Goal: Task Accomplishment & Management: Use online tool/utility

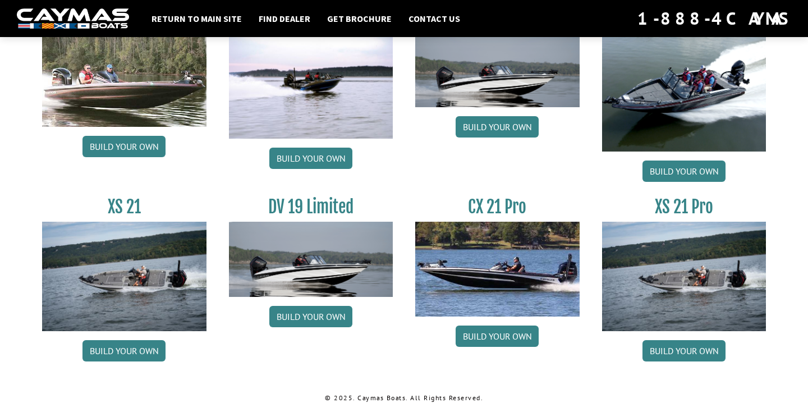
scroll to position [1371, 0]
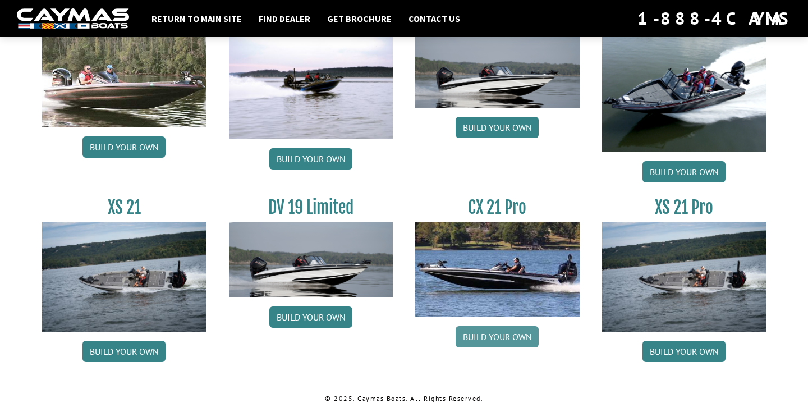
click at [507, 335] on link "Build your own" at bounding box center [496, 336] width 83 height 21
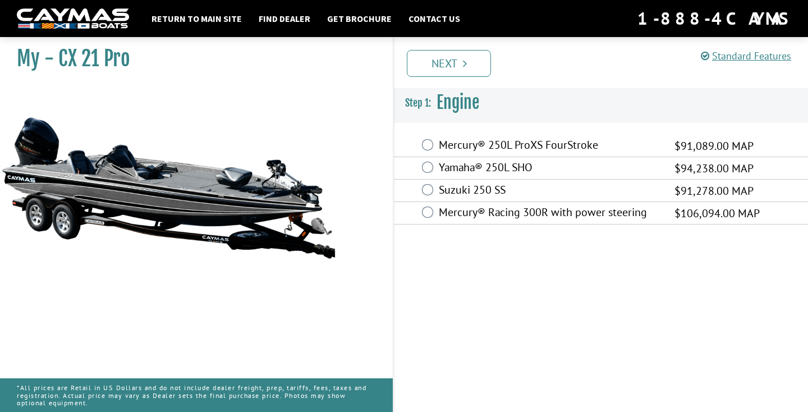
click at [439, 216] on label "Mercury® Racing 300R with power steering" at bounding box center [550, 213] width 222 height 16
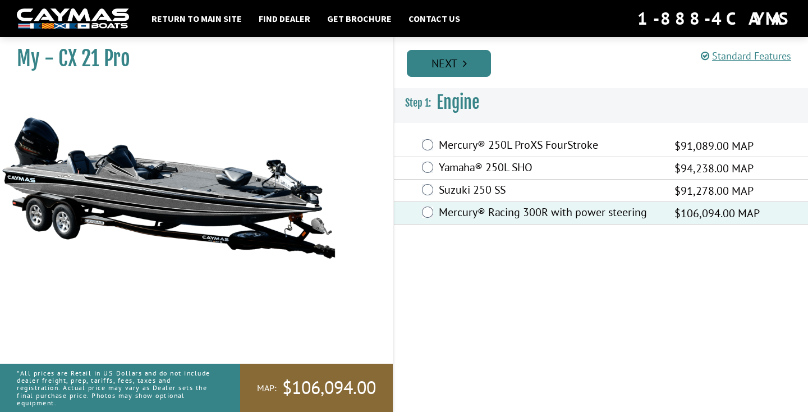
click at [449, 57] on link "Next" at bounding box center [449, 63] width 84 height 27
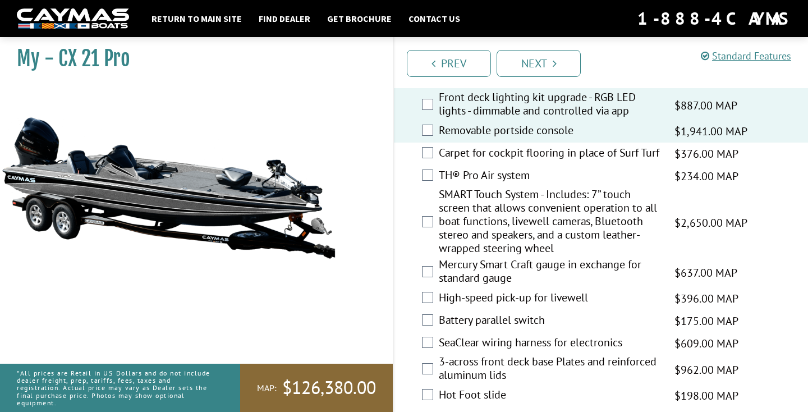
scroll to position [1342, 0]
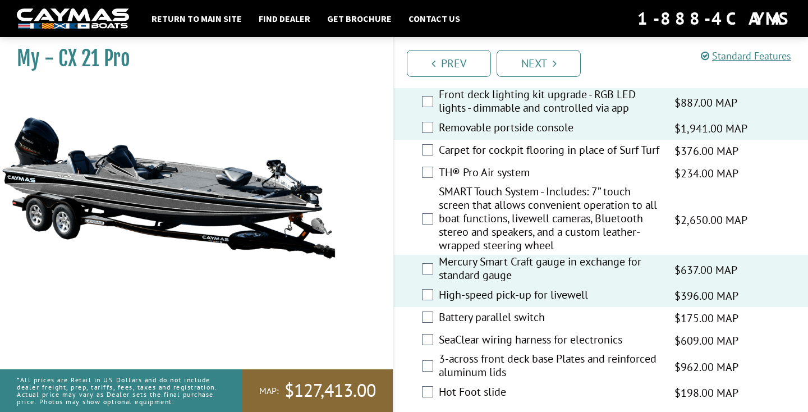
click at [427, 234] on div "SMART Touch System - Includes: 7” touch screen that allows convenient operation…" at bounding box center [601, 220] width 414 height 70
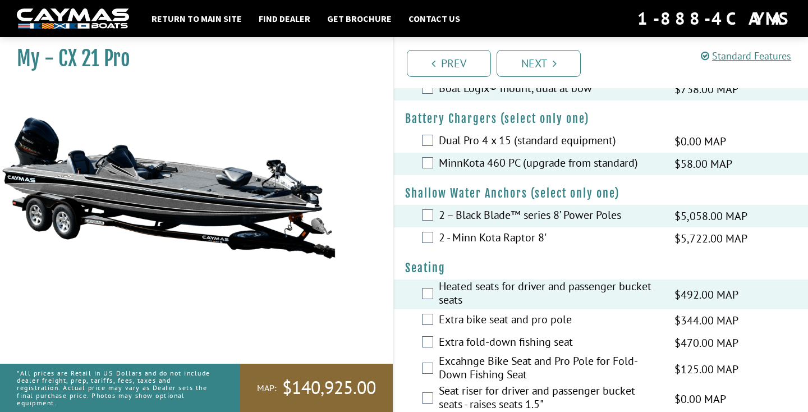
scroll to position [598, 0]
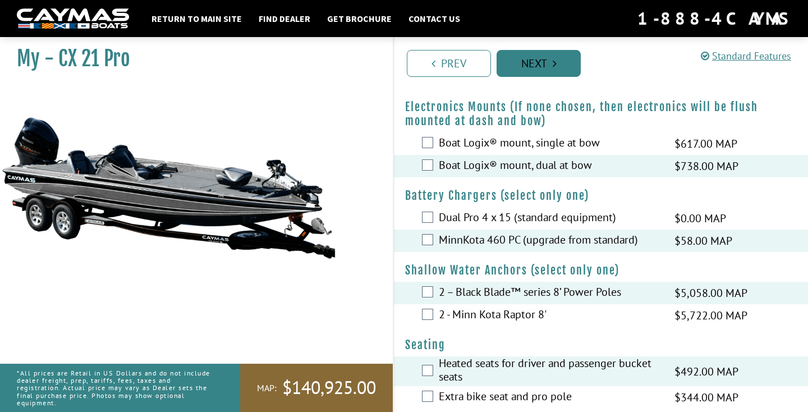
click at [513, 62] on link "Next" at bounding box center [538, 63] width 84 height 27
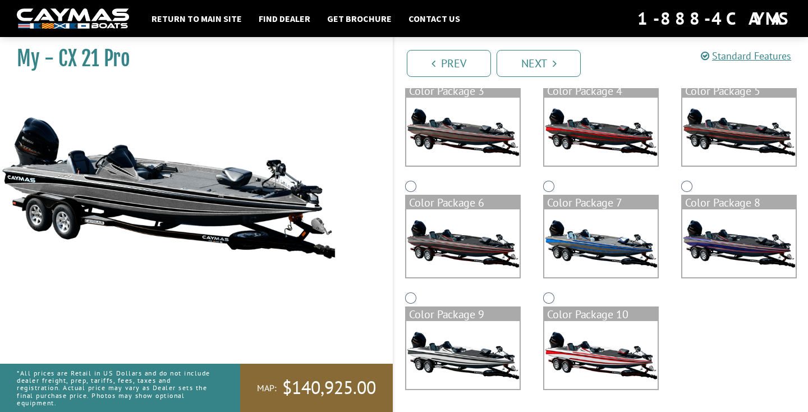
scroll to position [231, 0]
click at [574, 241] on img at bounding box center [600, 243] width 113 height 68
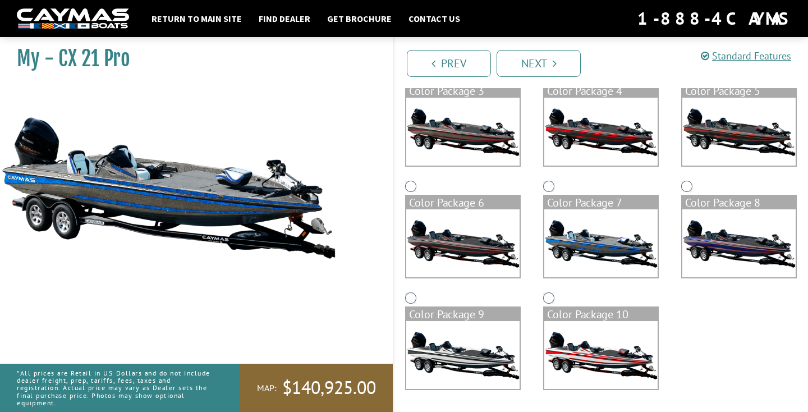
click at [667, 220] on div "Color Package 7" at bounding box center [601, 234] width 138 height 112
click at [691, 220] on img at bounding box center [738, 243] width 113 height 68
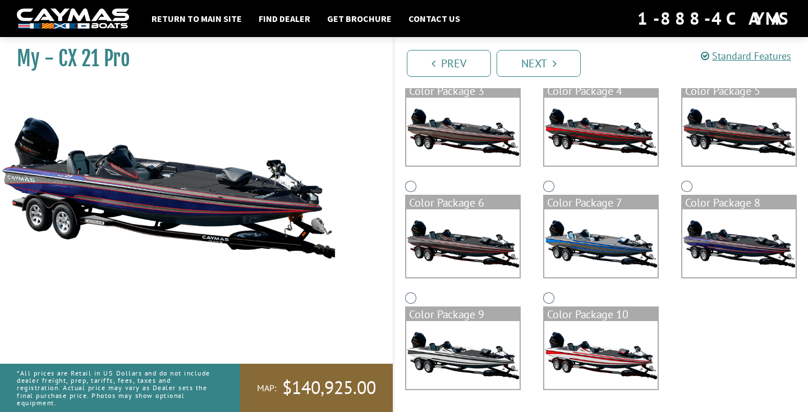
click at [586, 384] on img at bounding box center [600, 355] width 113 height 68
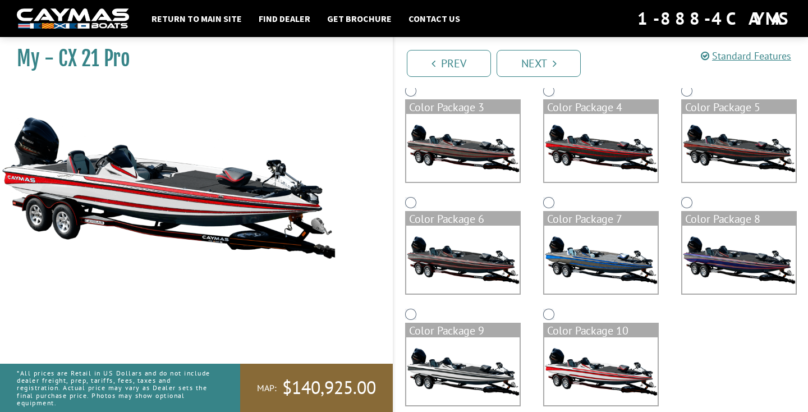
scroll to position [208, 0]
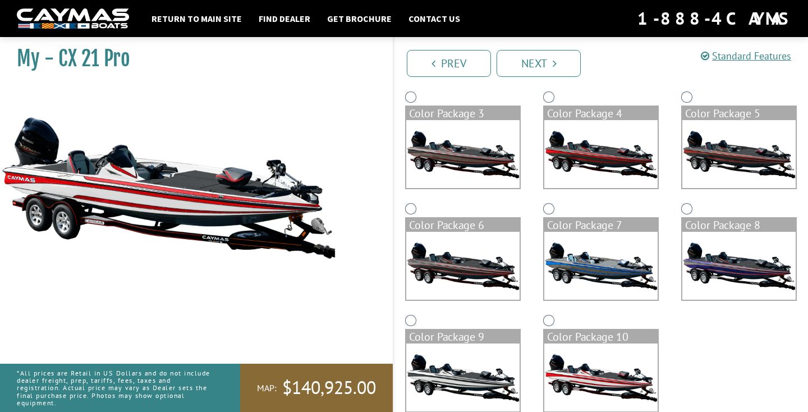
click at [491, 158] on img at bounding box center [462, 154] width 113 height 68
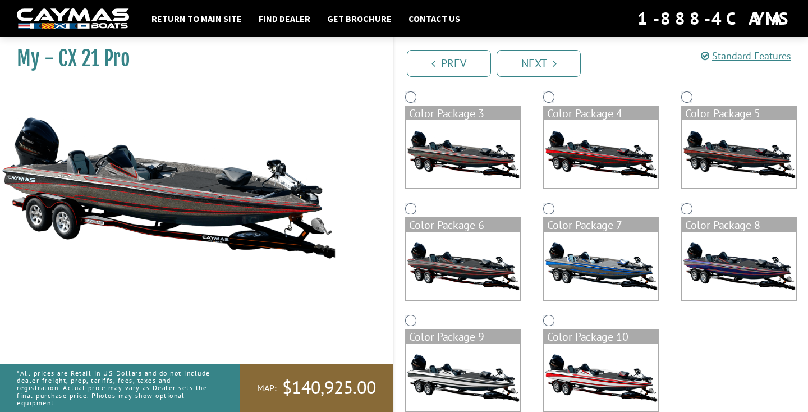
click at [700, 154] on img at bounding box center [738, 154] width 113 height 68
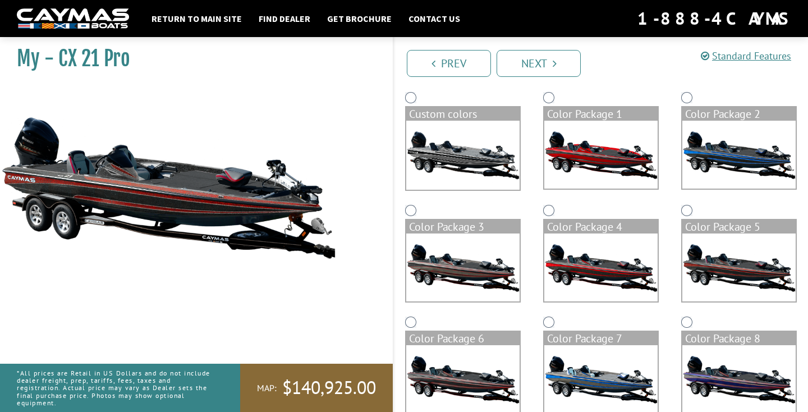
scroll to position [91, 0]
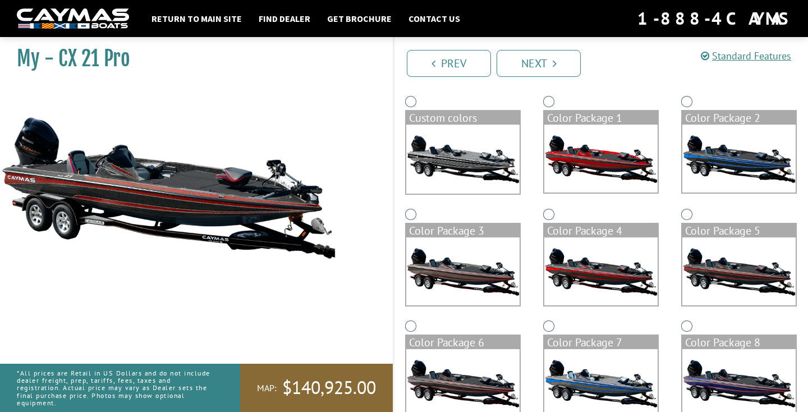
click at [700, 154] on img at bounding box center [738, 159] width 113 height 68
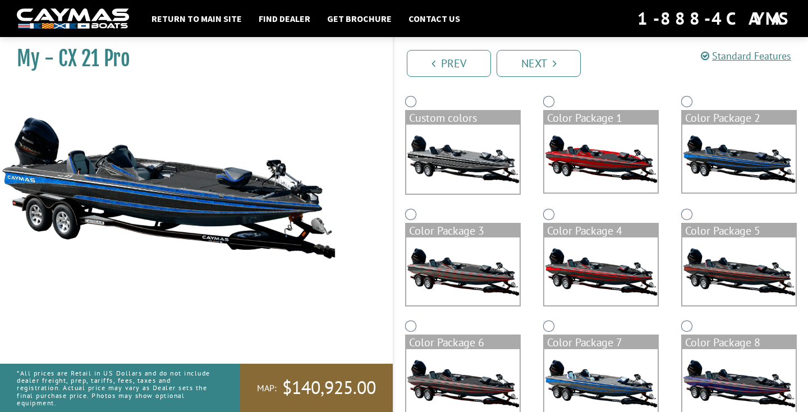
click at [504, 137] on img at bounding box center [462, 159] width 113 height 69
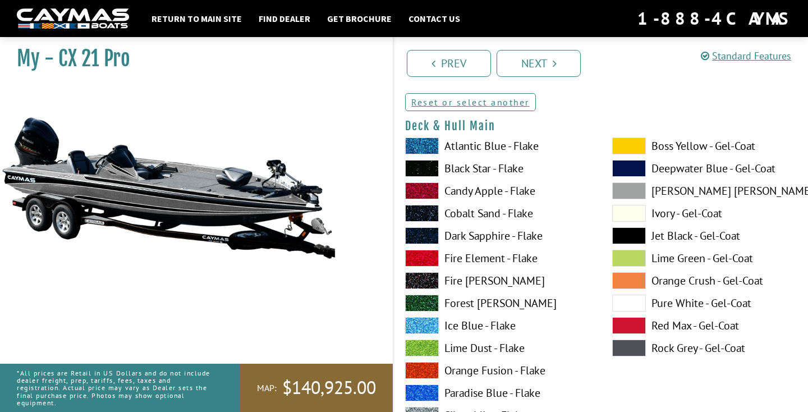
click at [429, 148] on span at bounding box center [422, 145] width 34 height 17
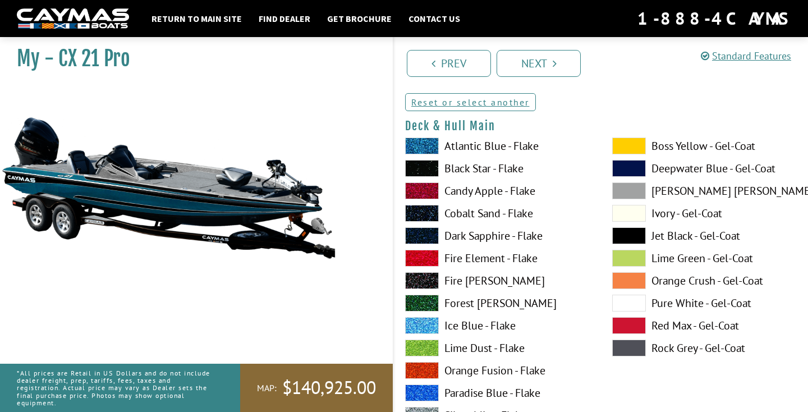
click at [430, 277] on span at bounding box center [422, 280] width 34 height 17
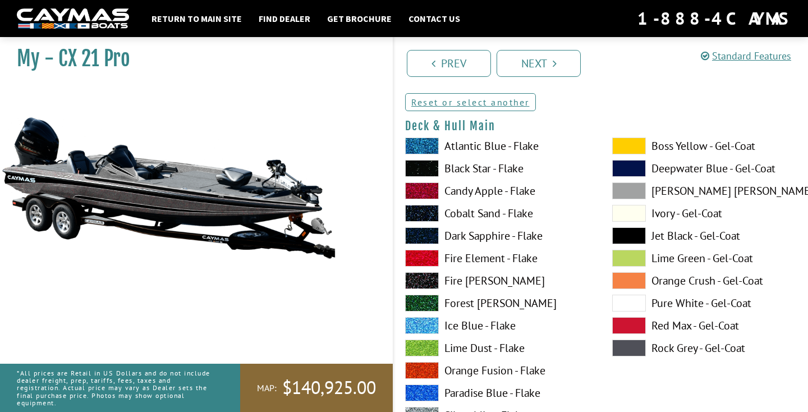
click at [426, 232] on span at bounding box center [422, 235] width 34 height 17
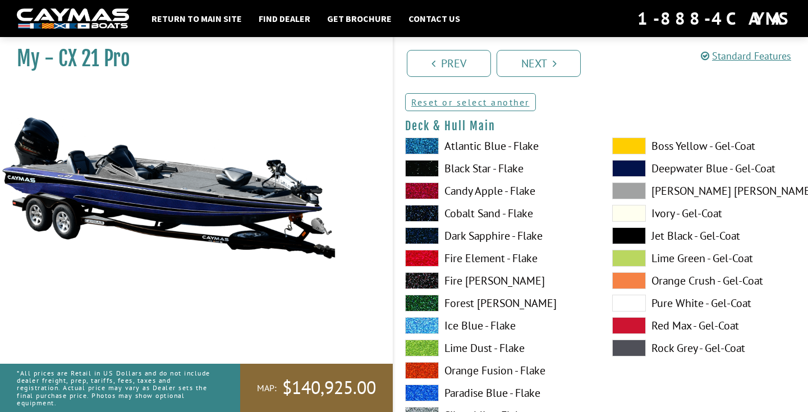
click at [427, 214] on span at bounding box center [422, 213] width 34 height 17
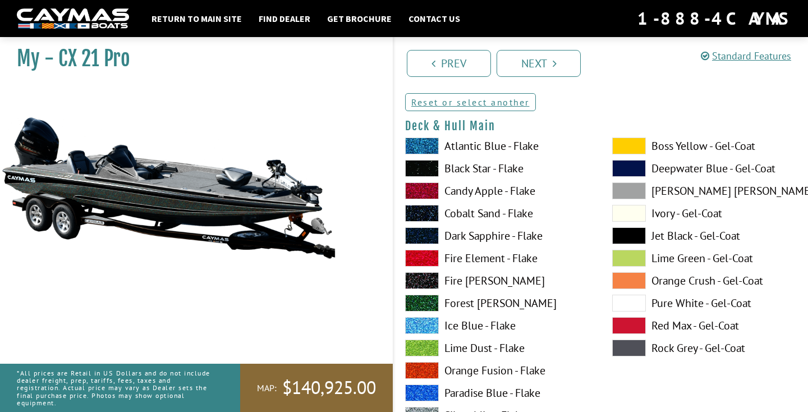
click at [642, 275] on span at bounding box center [629, 280] width 34 height 17
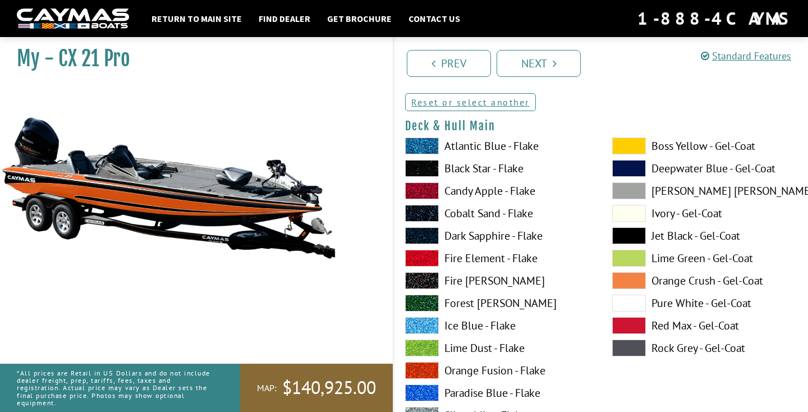
click at [418, 160] on span at bounding box center [422, 168] width 34 height 17
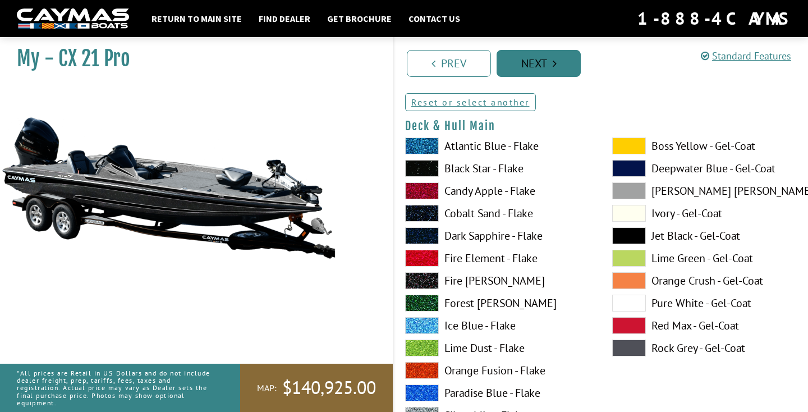
click at [547, 55] on link "Next" at bounding box center [538, 63] width 84 height 27
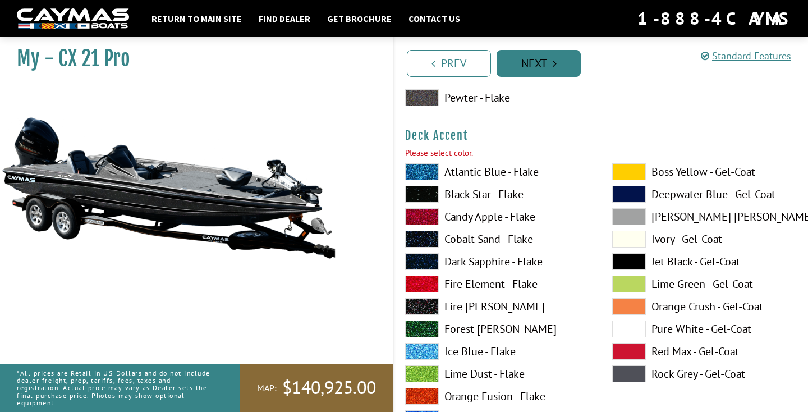
scroll to position [578, 0]
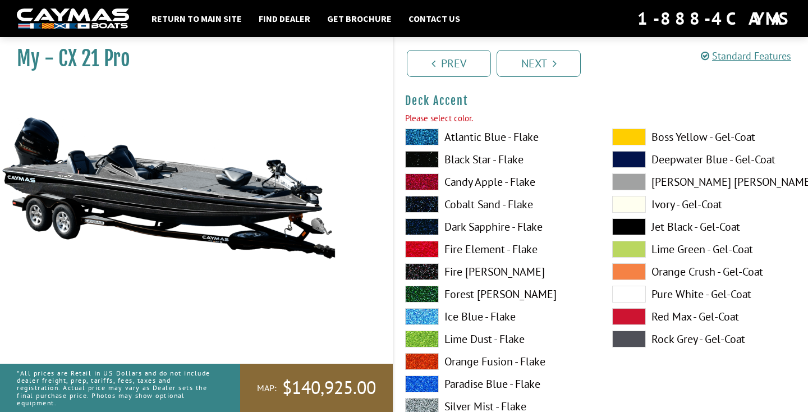
click at [418, 338] on span at bounding box center [422, 338] width 34 height 17
click at [429, 261] on div "Atlantic Blue - Flake Black Star - Flake Candy Apple - Flake Cobalt Sand - Flak…" at bounding box center [497, 341] width 207 height 426
click at [427, 270] on span at bounding box center [422, 271] width 34 height 17
click at [533, 70] on link "Next" at bounding box center [538, 63] width 84 height 27
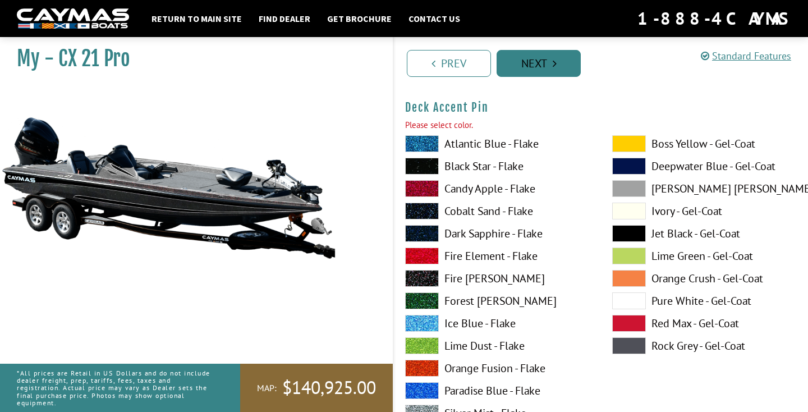
scroll to position [1039, 0]
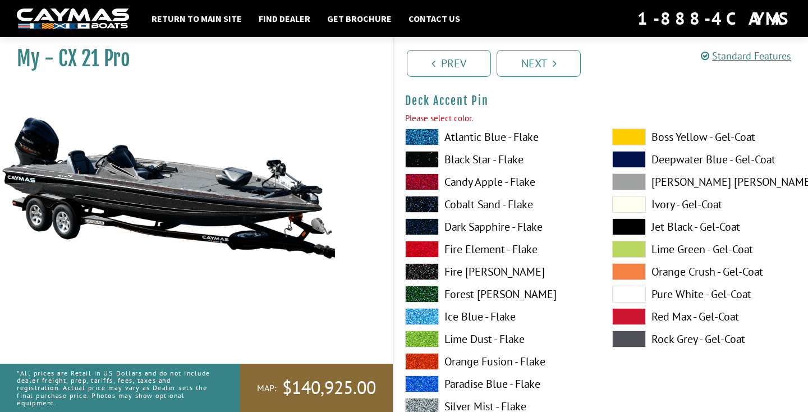
click at [426, 135] on span at bounding box center [422, 136] width 34 height 17
click at [435, 161] on span at bounding box center [422, 159] width 34 height 17
click at [522, 70] on link "Next" at bounding box center [538, 63] width 84 height 27
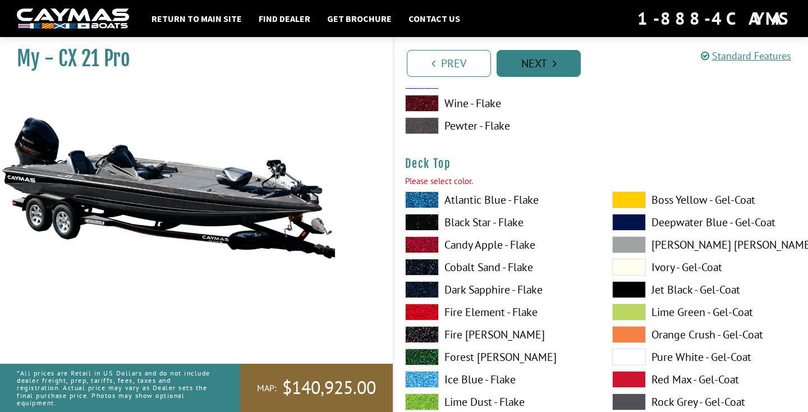
scroll to position [1501, 0]
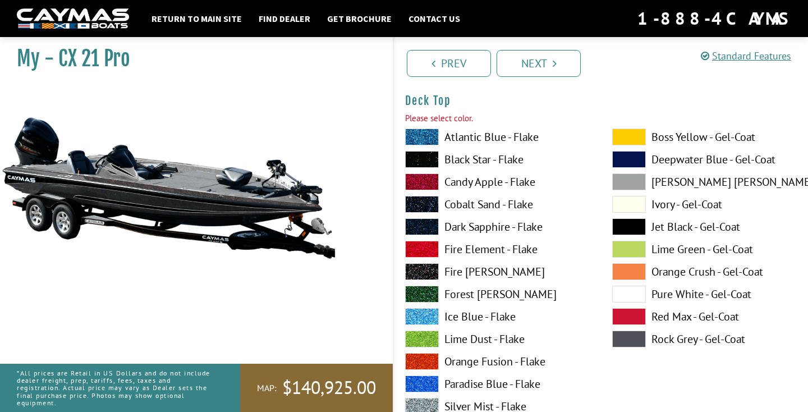
click at [436, 135] on span at bounding box center [422, 136] width 34 height 17
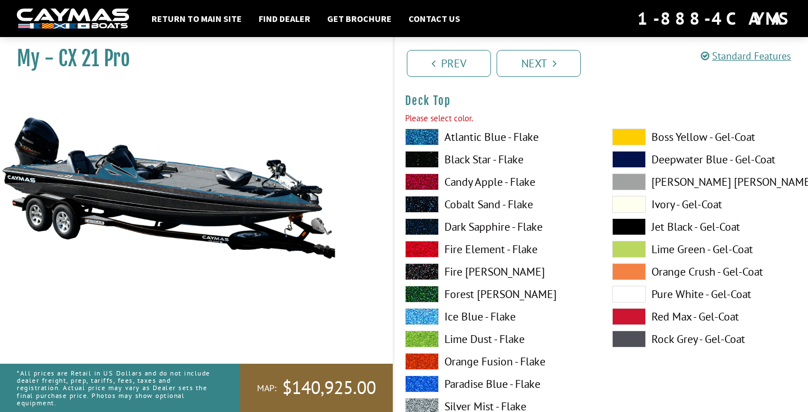
click at [433, 162] on span at bounding box center [422, 159] width 34 height 17
click at [422, 291] on span at bounding box center [422, 293] width 34 height 17
click at [418, 270] on span at bounding box center [422, 271] width 34 height 17
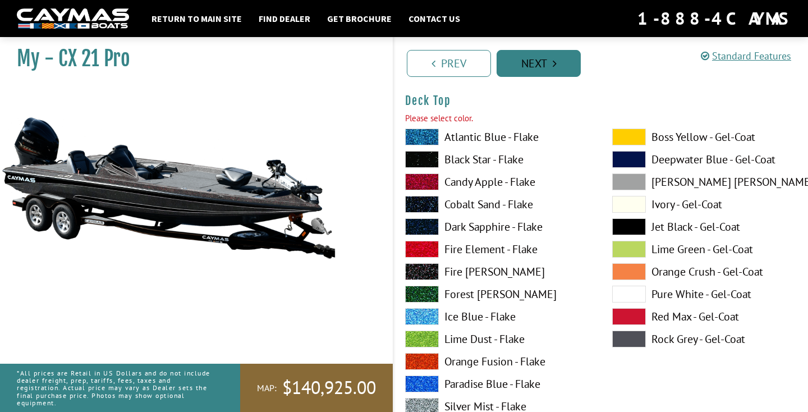
click at [530, 63] on link "Next" at bounding box center [538, 63] width 84 height 27
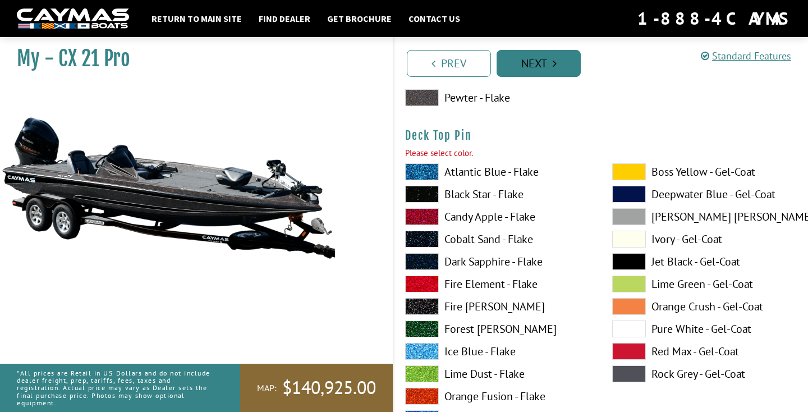
scroll to position [1963, 0]
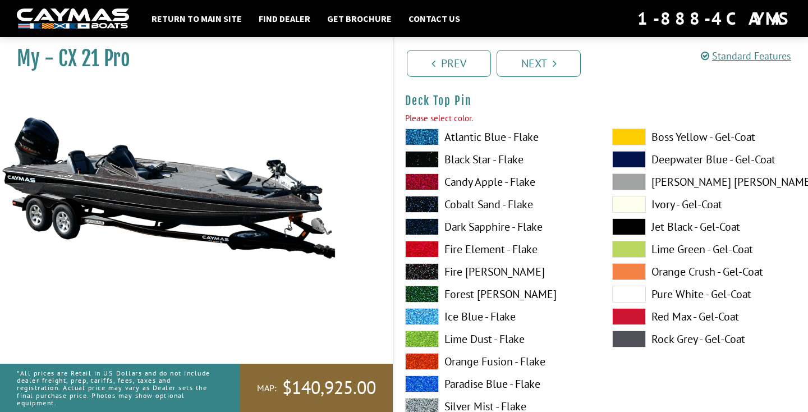
click at [435, 137] on span at bounding box center [422, 136] width 34 height 17
click at [426, 177] on span at bounding box center [422, 181] width 34 height 17
click at [417, 378] on span at bounding box center [422, 383] width 34 height 17
click at [630, 155] on span at bounding box center [629, 159] width 34 height 17
click at [426, 134] on span at bounding box center [422, 136] width 34 height 17
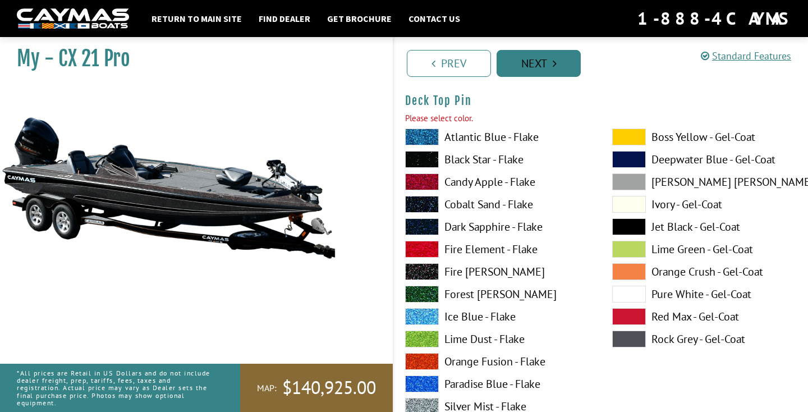
click at [517, 62] on link "Next" at bounding box center [538, 63] width 84 height 27
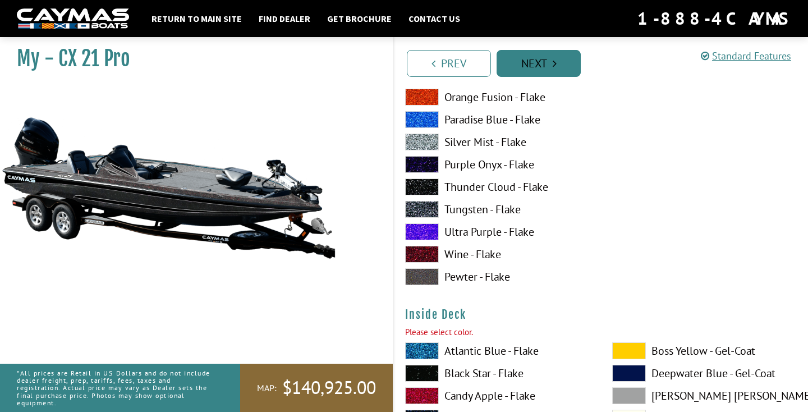
scroll to position [2424, 0]
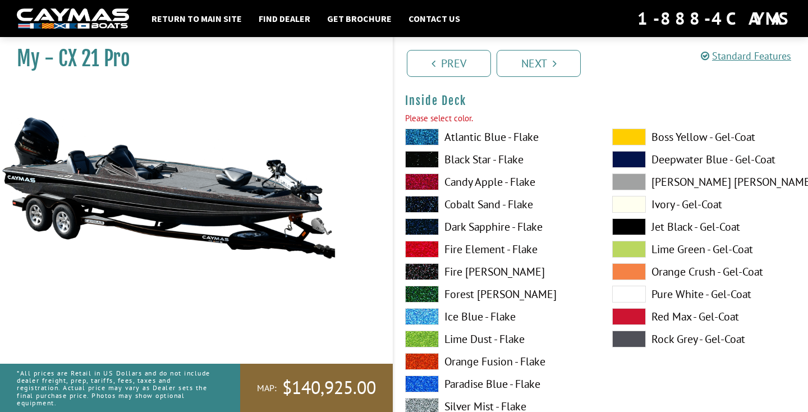
click at [425, 135] on span at bounding box center [422, 136] width 34 height 17
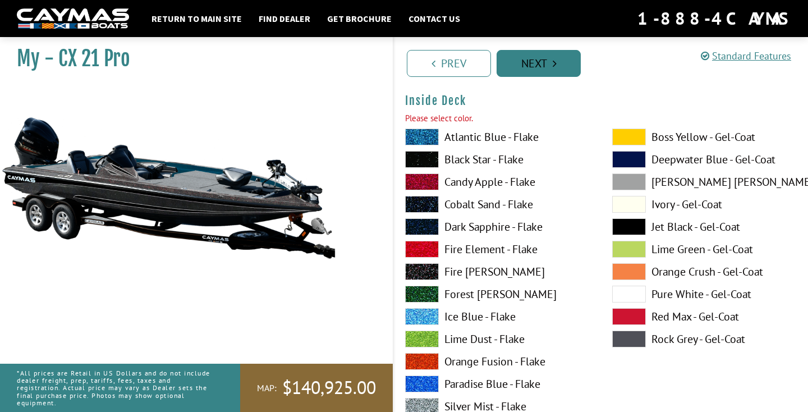
click at [540, 65] on link "Next" at bounding box center [538, 63] width 84 height 27
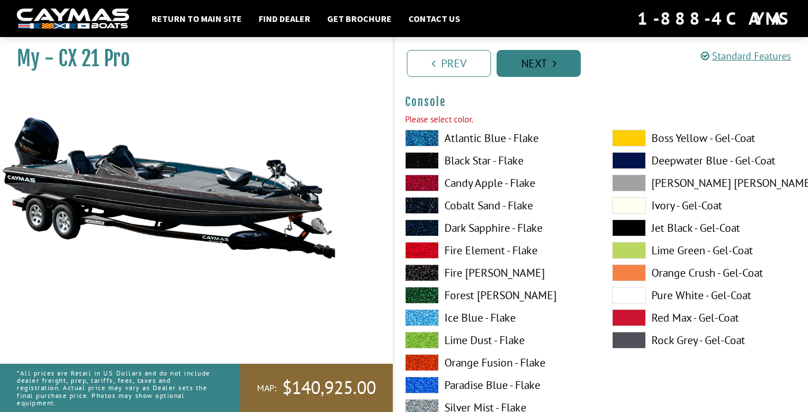
scroll to position [2886, 0]
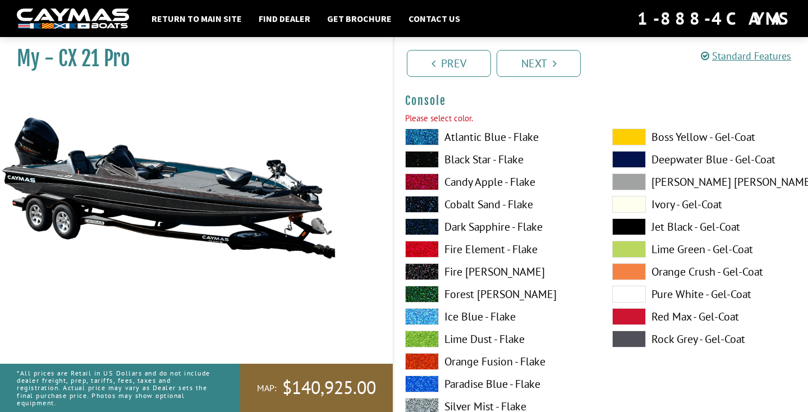
click at [426, 137] on span at bounding box center [422, 136] width 34 height 17
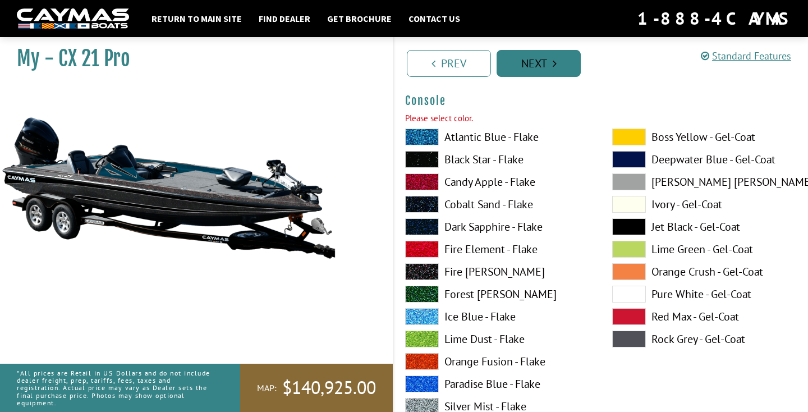
click at [547, 63] on link "Next" at bounding box center [538, 63] width 84 height 27
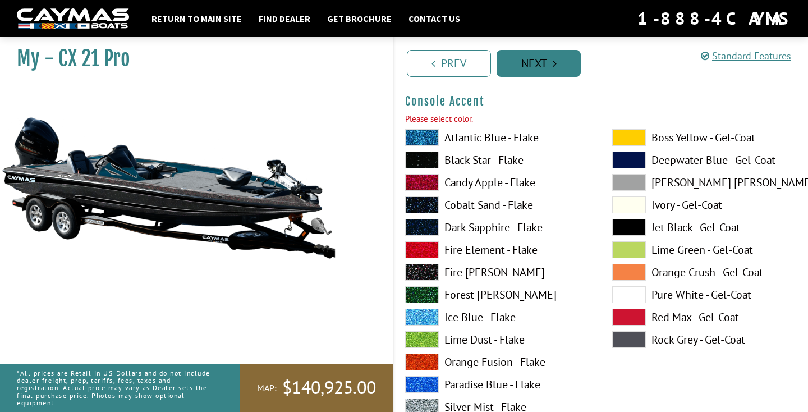
scroll to position [3347, 0]
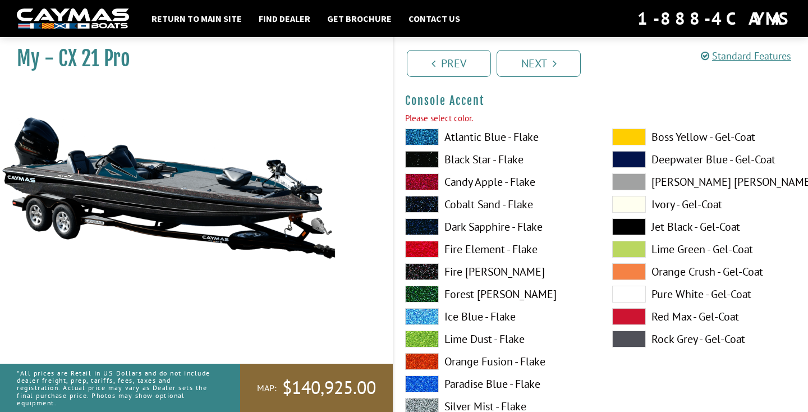
click at [424, 155] on span at bounding box center [422, 159] width 34 height 17
click at [527, 51] on link "Next" at bounding box center [538, 63] width 84 height 27
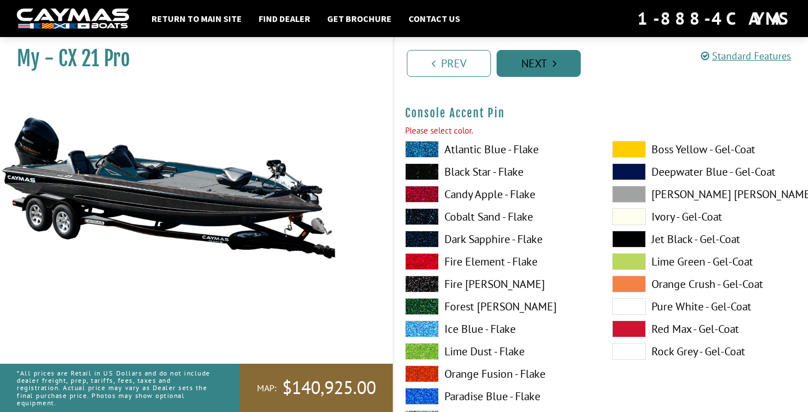
scroll to position [3809, 0]
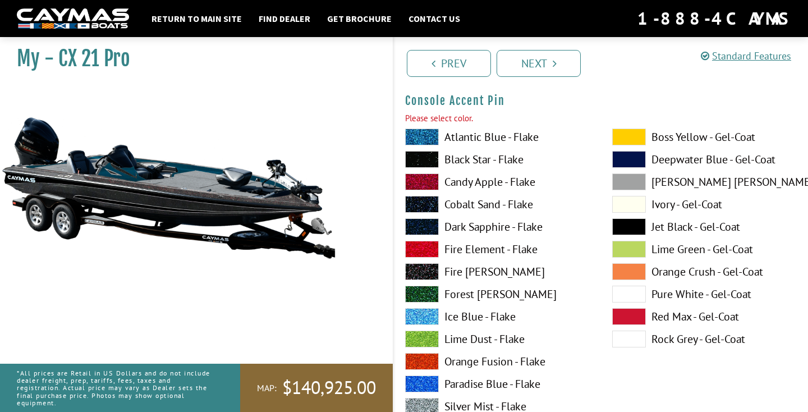
click at [432, 163] on span at bounding box center [422, 159] width 34 height 17
click at [545, 57] on link "Next" at bounding box center [538, 63] width 84 height 27
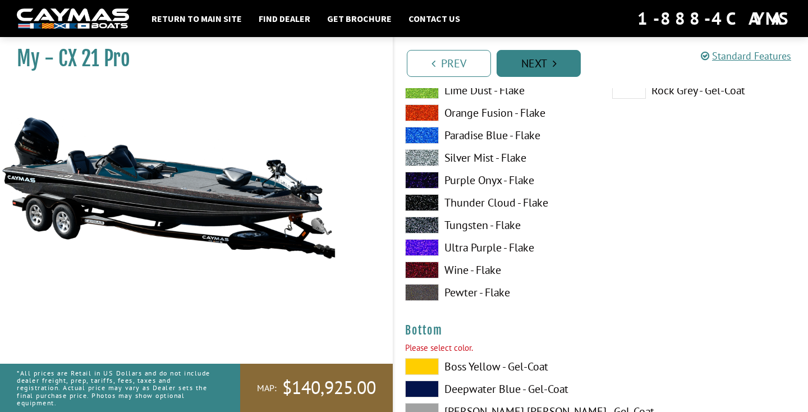
scroll to position [4271, 0]
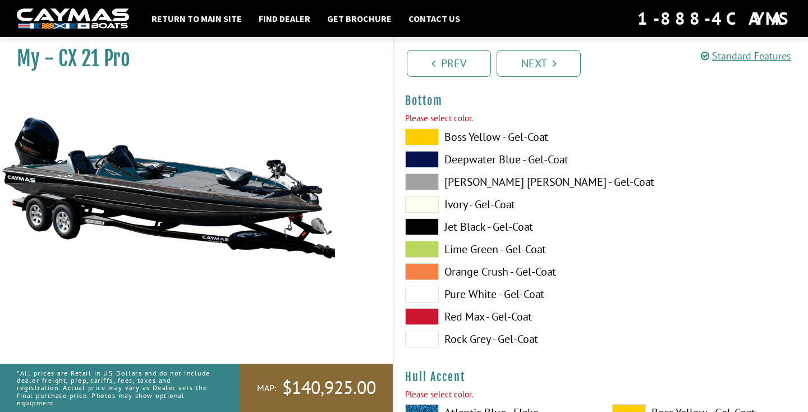
click at [412, 219] on span at bounding box center [422, 226] width 34 height 17
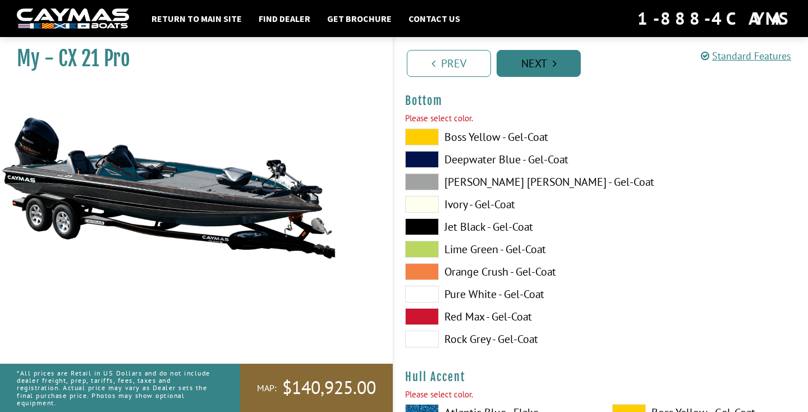
click at [548, 63] on link "Next" at bounding box center [538, 63] width 84 height 27
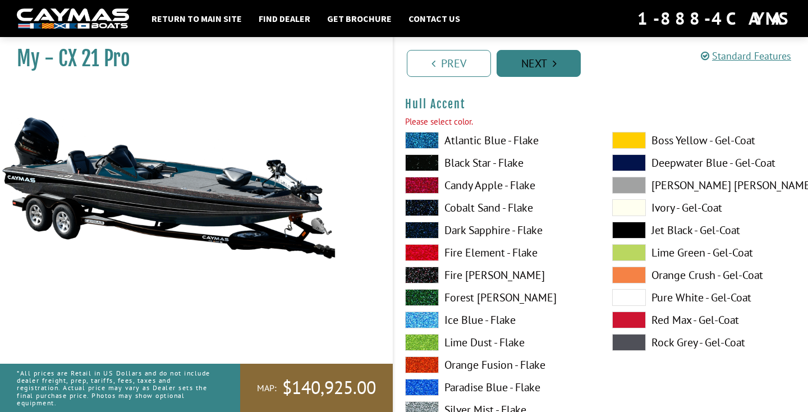
scroll to position [4530, 0]
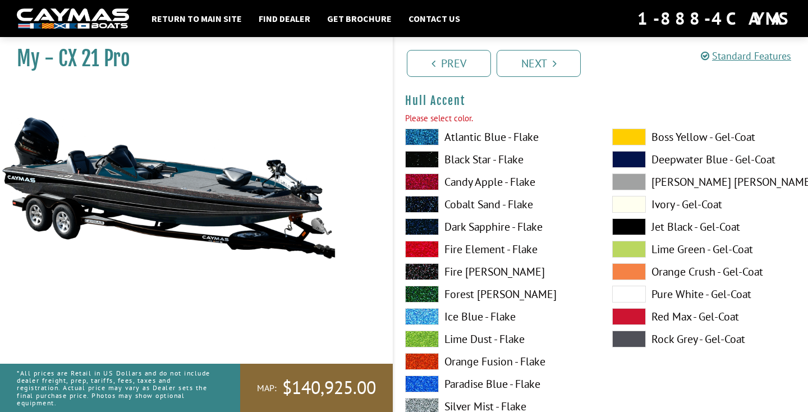
click at [429, 139] on span at bounding box center [422, 136] width 34 height 17
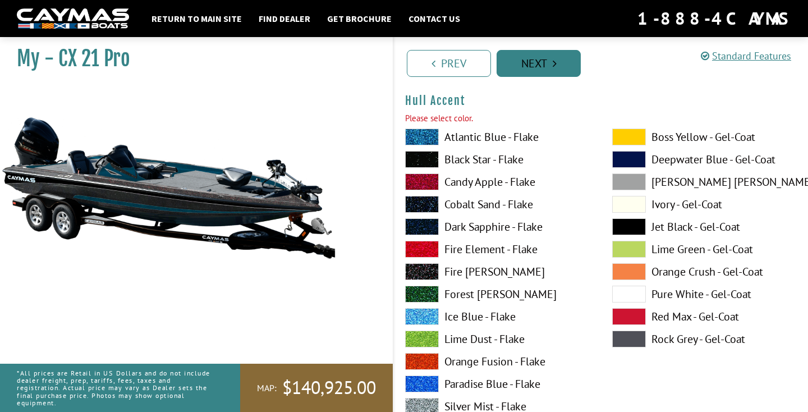
click at [538, 66] on link "Next" at bounding box center [538, 63] width 84 height 27
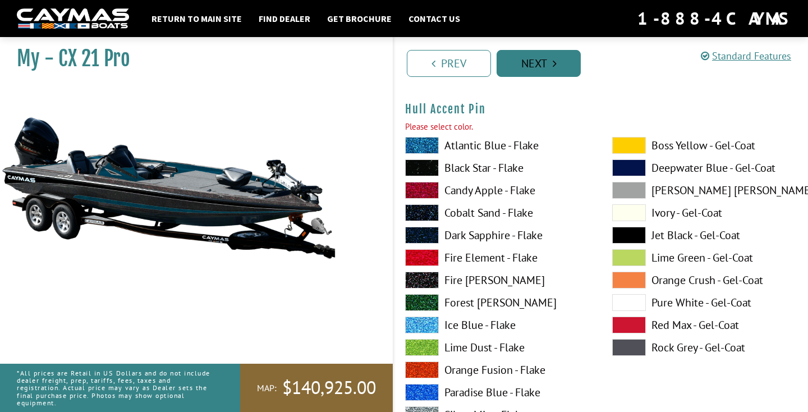
scroll to position [4992, 0]
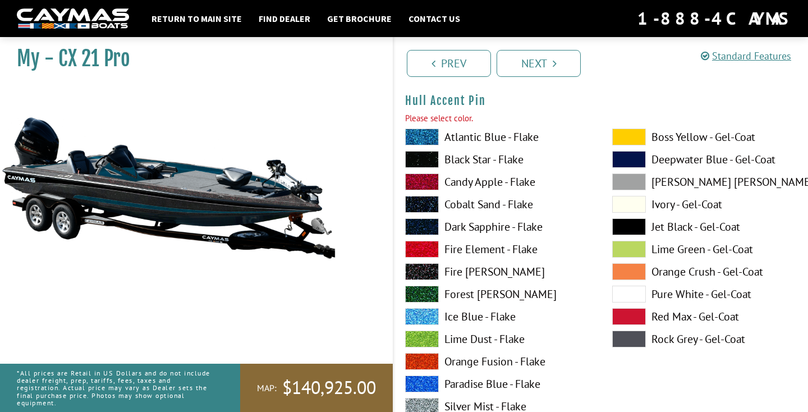
click at [420, 141] on span at bounding box center [422, 136] width 34 height 17
click at [545, 62] on link "Next" at bounding box center [538, 63] width 84 height 27
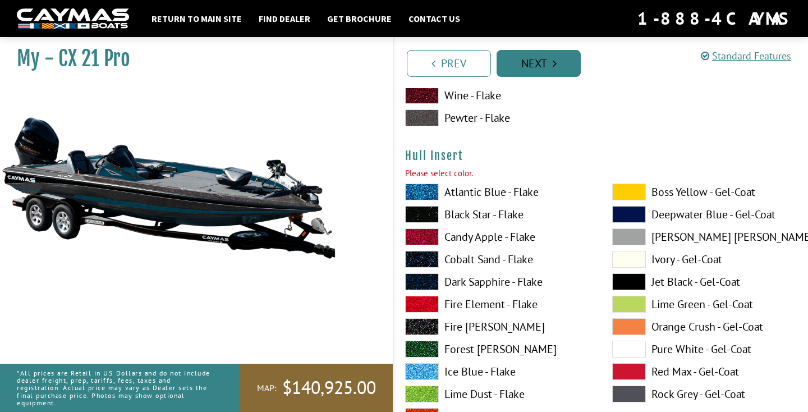
scroll to position [5453, 0]
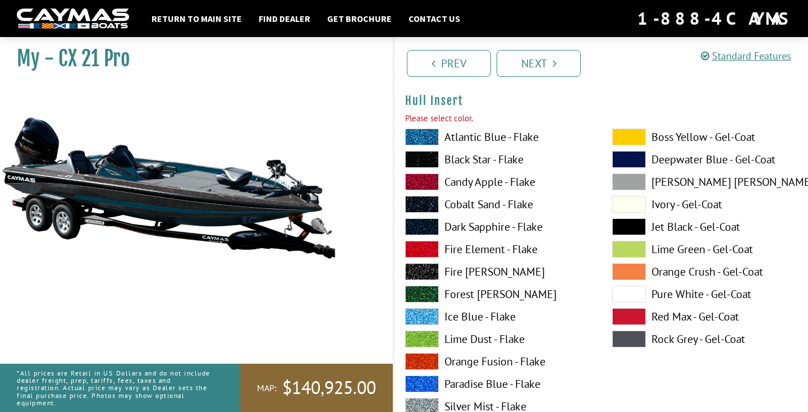
click at [424, 135] on span at bounding box center [422, 136] width 34 height 17
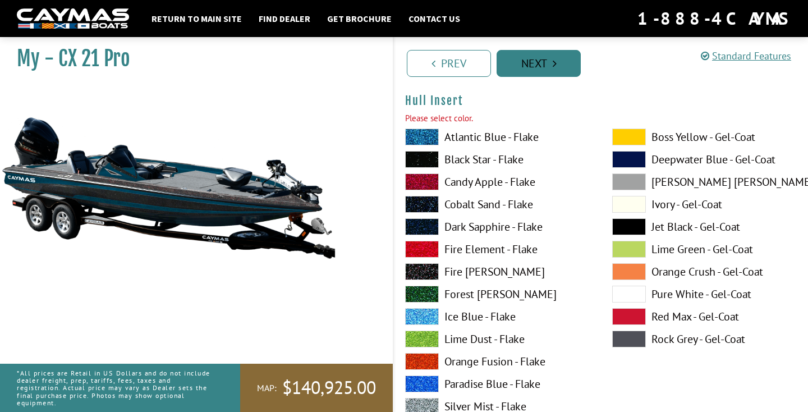
click at [559, 63] on link "Next" at bounding box center [538, 63] width 84 height 27
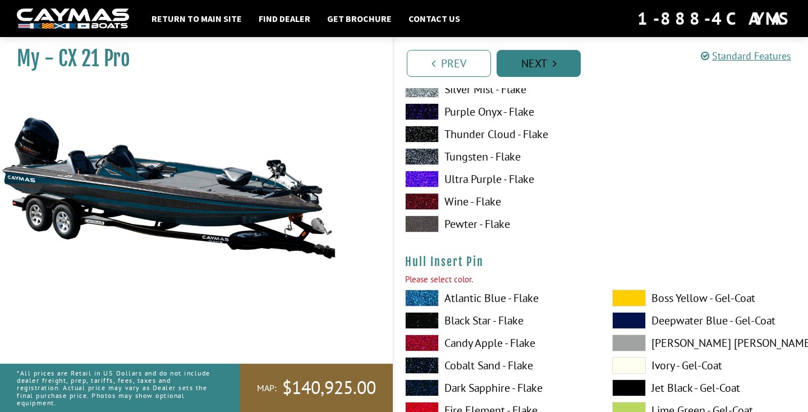
scroll to position [5915, 0]
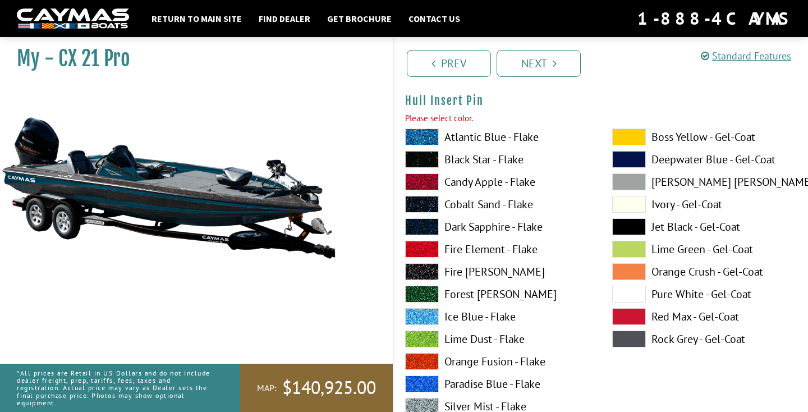
click at [420, 140] on span at bounding box center [422, 136] width 34 height 17
click at [522, 70] on link "Next" at bounding box center [538, 63] width 84 height 27
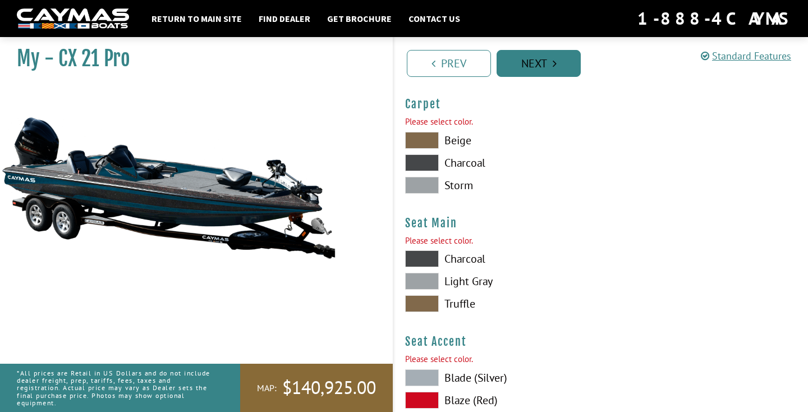
scroll to position [6377, 0]
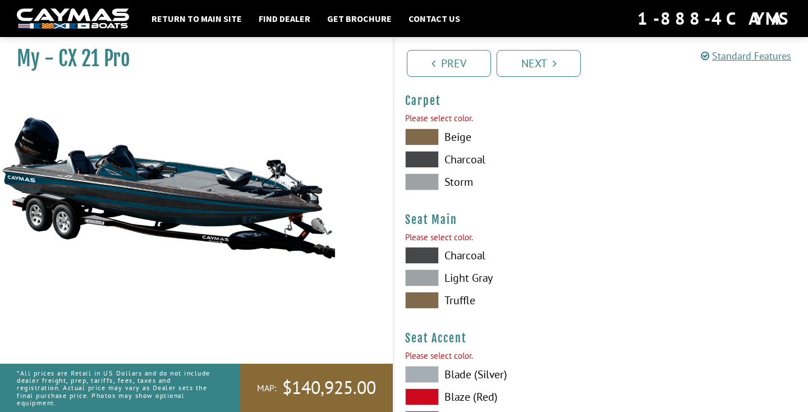
click at [426, 161] on span at bounding box center [422, 159] width 34 height 17
click at [420, 251] on span at bounding box center [422, 255] width 34 height 17
drag, startPoint x: 541, startPoint y: 281, endPoint x: 529, endPoint y: 278, distance: 11.7
click at [529, 278] on label "Light Gray" at bounding box center [497, 277] width 185 height 17
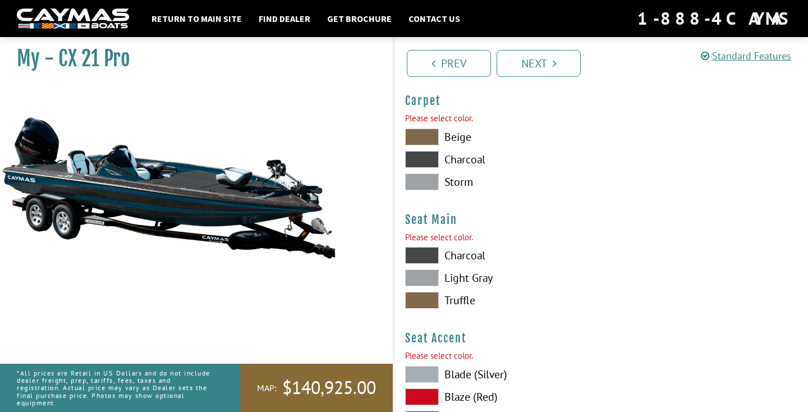
click at [431, 368] on span at bounding box center [422, 374] width 34 height 17
click at [431, 277] on span at bounding box center [422, 277] width 34 height 17
click at [430, 263] on div "Charcoal Light Gray Truffle" at bounding box center [497, 280] width 207 height 67
click at [430, 254] on span at bounding box center [422, 255] width 34 height 17
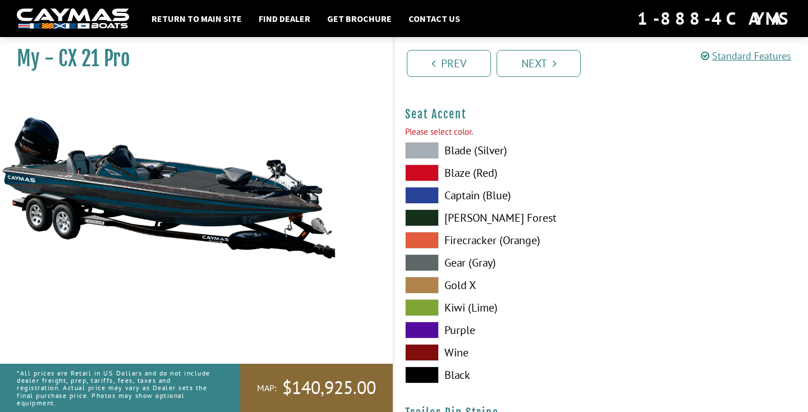
scroll to position [6602, 0]
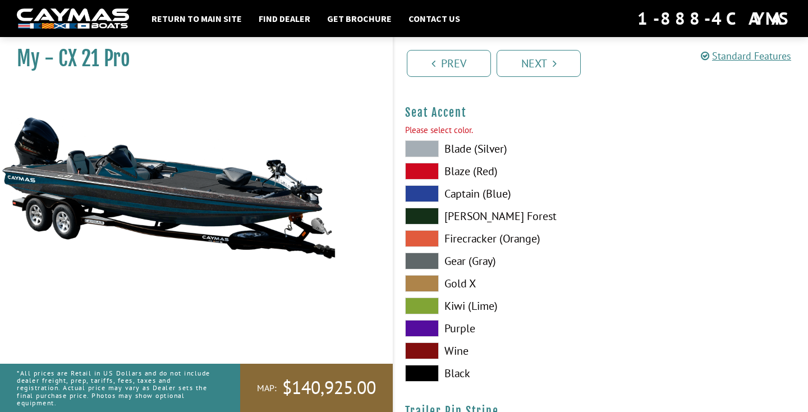
click at [425, 188] on span at bounding box center [422, 193] width 34 height 17
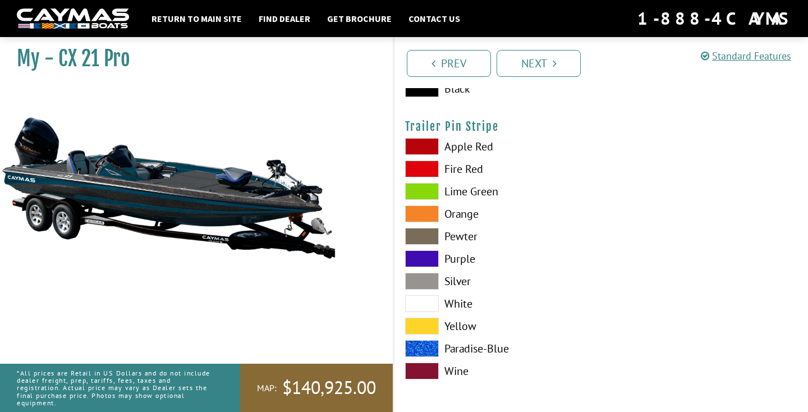
scroll to position [6886, 0]
click at [416, 349] on span at bounding box center [422, 348] width 34 height 17
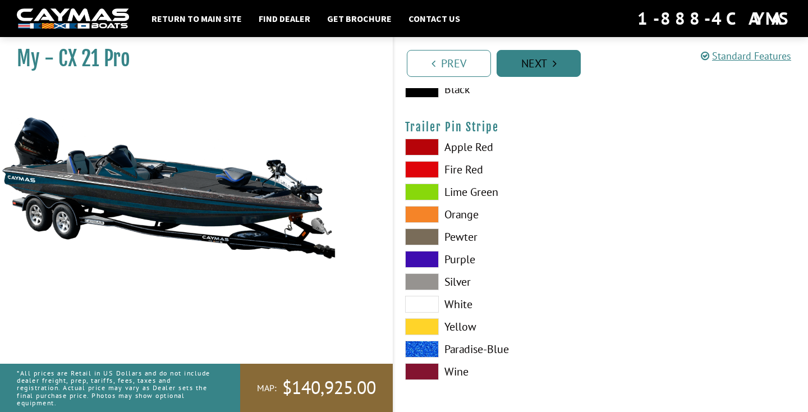
click at [540, 63] on link "Next" at bounding box center [538, 63] width 84 height 27
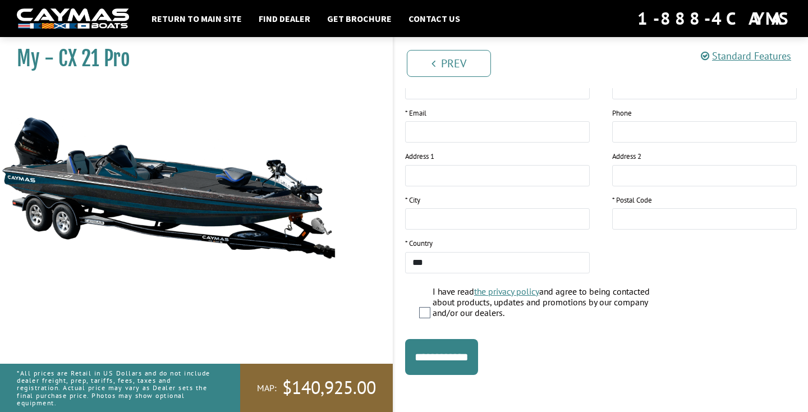
scroll to position [210, 0]
